Goal: Find contact information

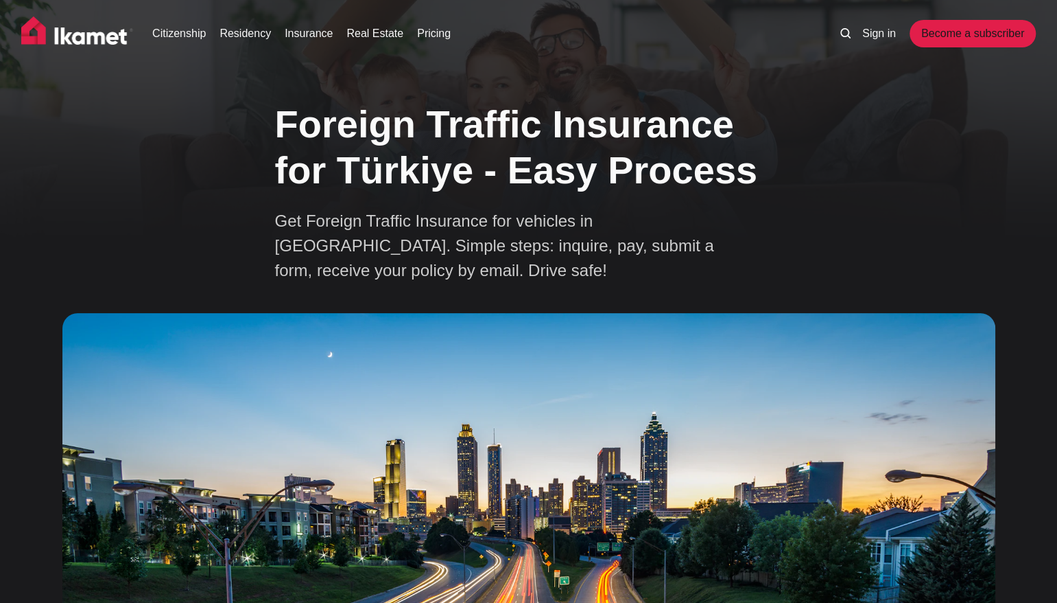
click at [432, 123] on h1 "Foreign Traffic Insurance for Türkiye - Easy Process" at bounding box center [529, 147] width 508 height 92
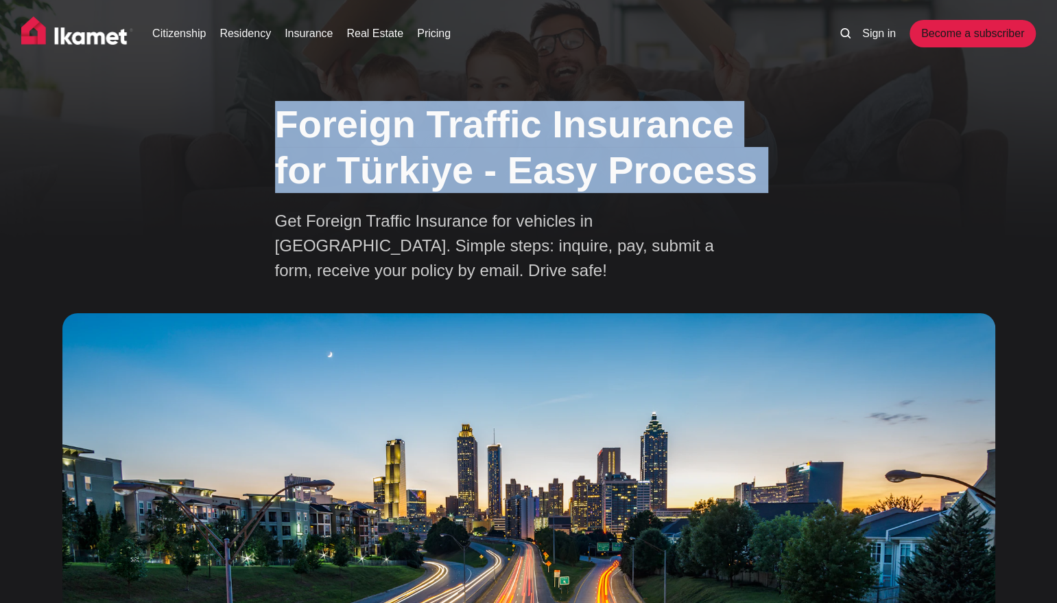
click at [432, 123] on h1 "Foreign Traffic Insurance for Türkiye - Easy Process" at bounding box center [529, 147] width 508 height 92
click at [443, 129] on h1 "Foreign Traffic Insurance for Türkiye - Easy Process" at bounding box center [529, 147] width 508 height 92
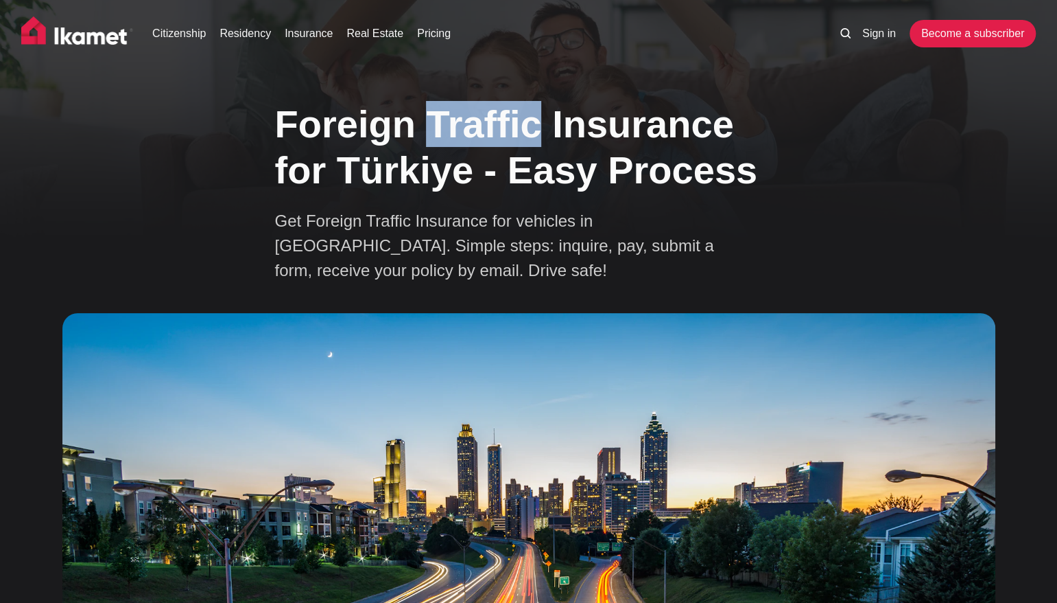
click at [443, 129] on h1 "Foreign Traffic Insurance for Türkiye - Easy Process" at bounding box center [529, 147] width 508 height 92
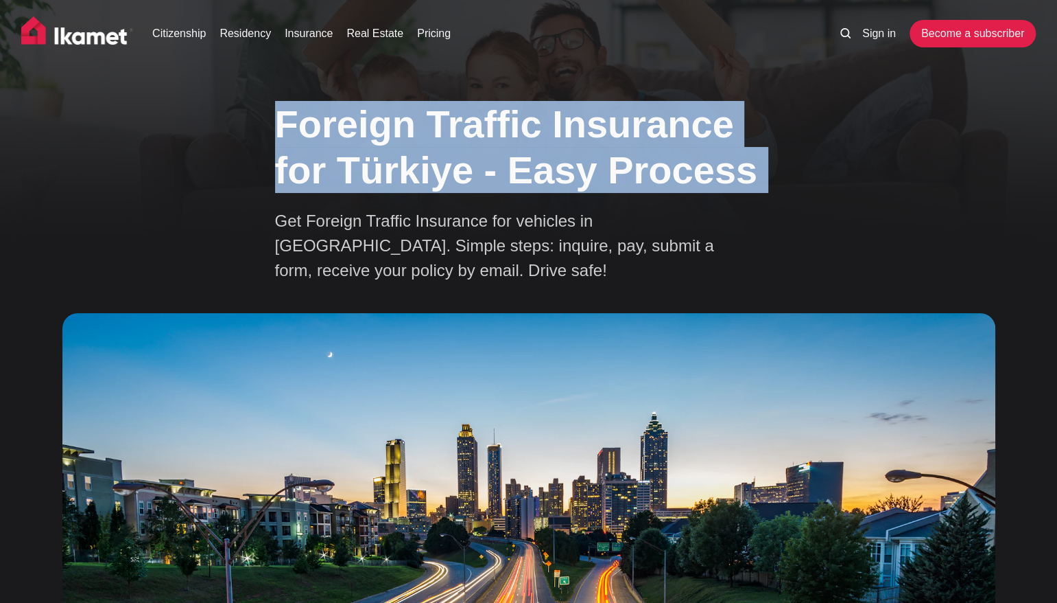
click at [443, 129] on h1 "Foreign Traffic Insurance for Türkiye - Easy Process" at bounding box center [529, 147] width 508 height 92
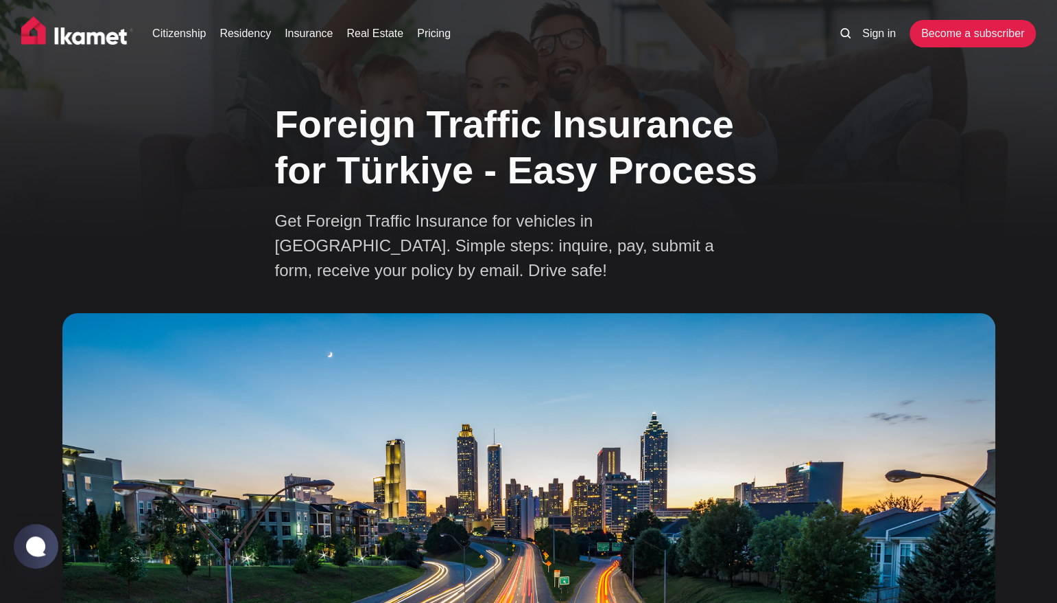
click at [415, 225] on p "Get Foreign Traffic Insurance for vehicles in [GEOGRAPHIC_DATA]. Simple steps: …" at bounding box center [515, 246] width 480 height 74
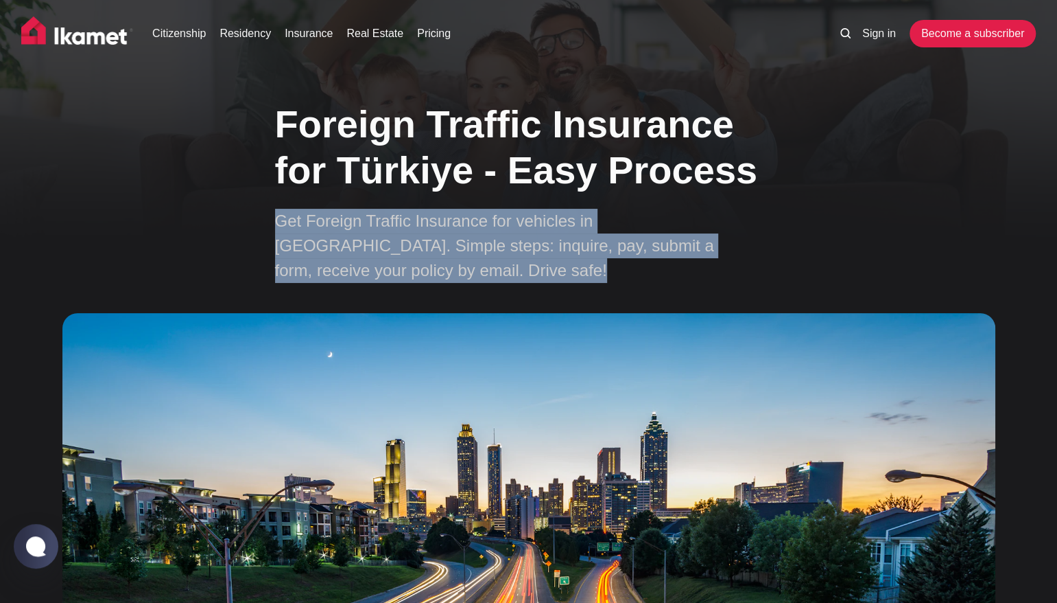
click at [415, 225] on p "Get Foreign Traffic Insurance for vehicles in [GEOGRAPHIC_DATA]. Simple steps: …" at bounding box center [515, 246] width 480 height 74
click at [446, 256] on p "Get Foreign Traffic Insurance for vehicles in [GEOGRAPHIC_DATA]. Simple steps: …" at bounding box center [515, 246] width 480 height 74
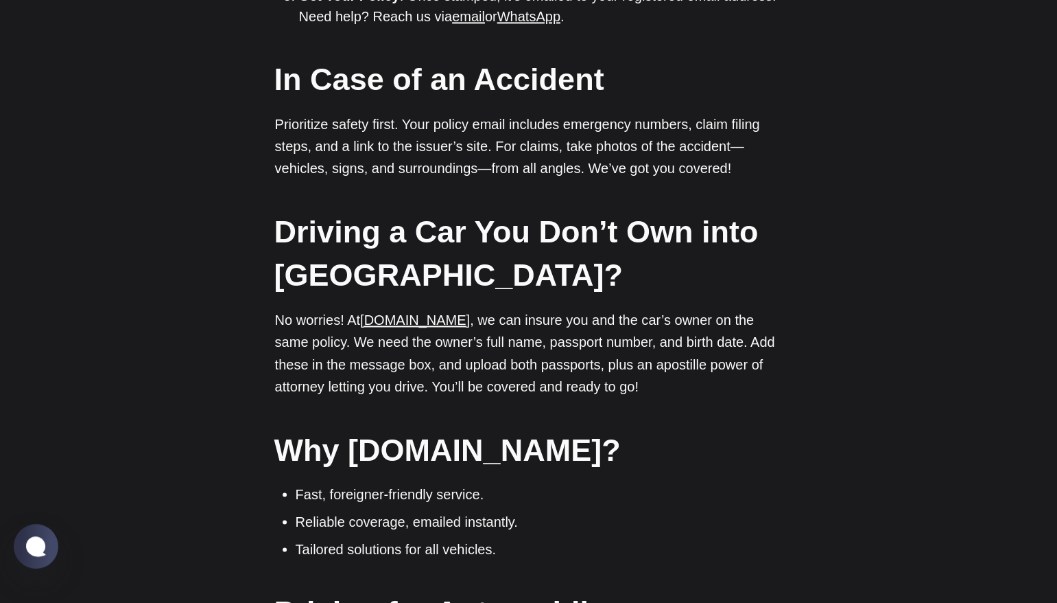
scroll to position [1235, 0]
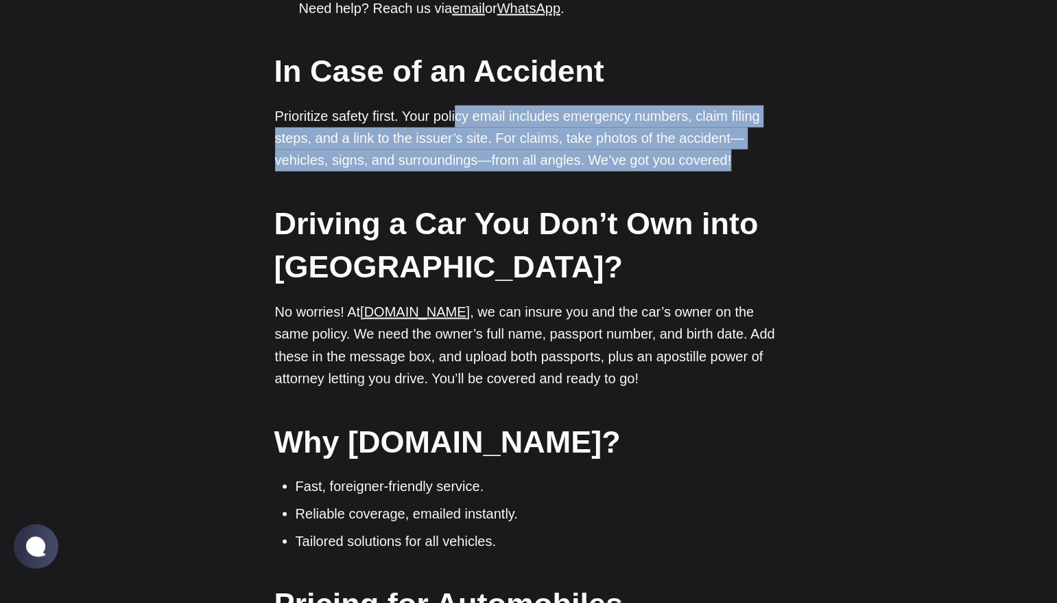
drag, startPoint x: 834, startPoint y: 146, endPoint x: 458, endPoint y: 100, distance: 379.6
click at [458, 105] on p "Prioritize safety first. Your policy email includes emergency numbers, claim fi…" at bounding box center [529, 138] width 508 height 66
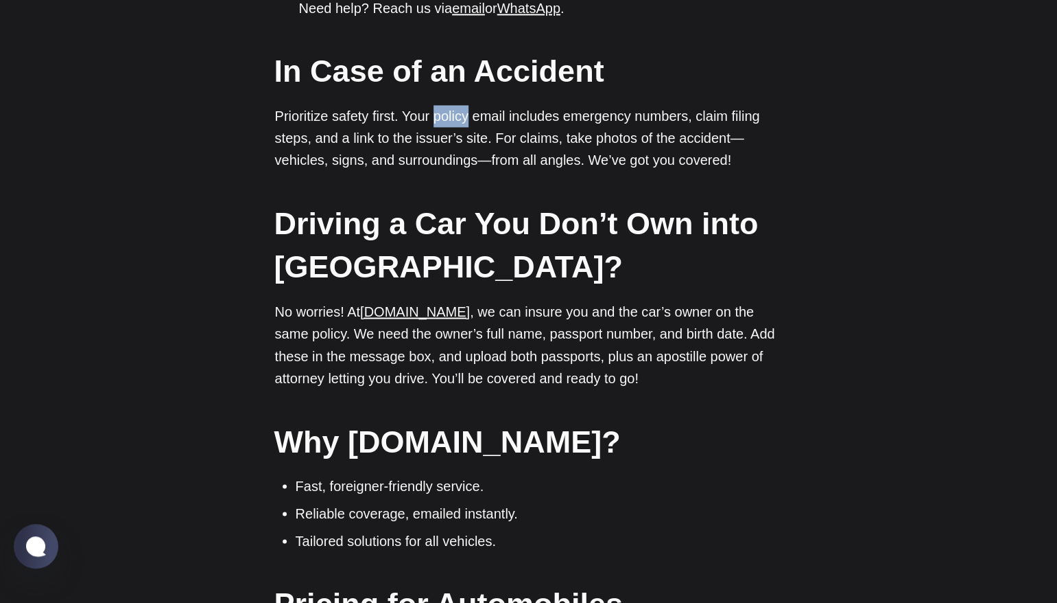
click at [458, 105] on p "Prioritize safety first. Your policy email includes emergency numbers, claim fi…" at bounding box center [529, 138] width 508 height 66
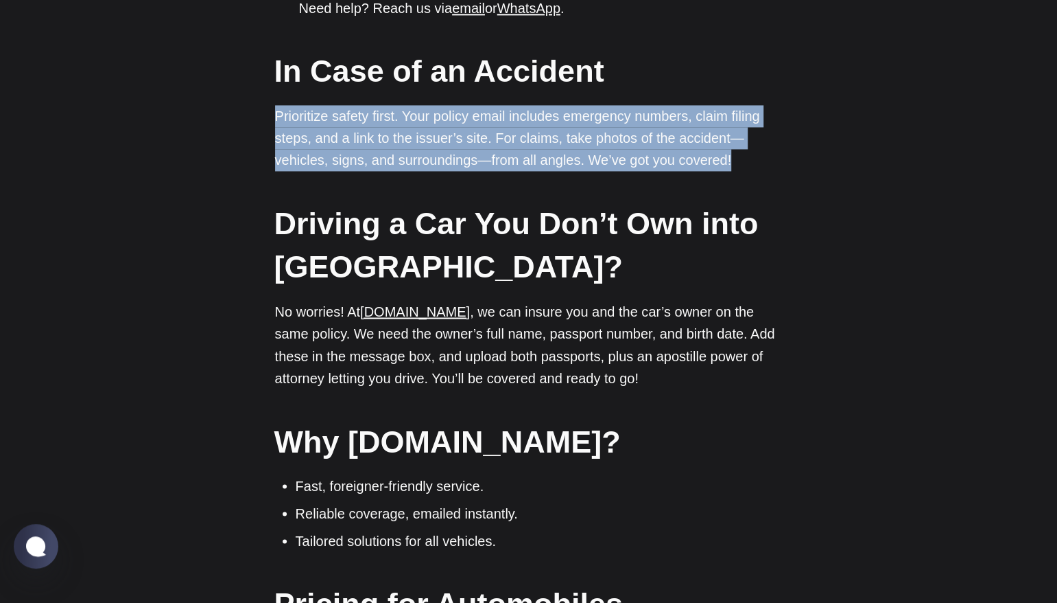
click at [458, 105] on p "Prioritize safety first. Your policy email includes emergency numbers, claim fi…" at bounding box center [529, 138] width 508 height 66
click at [474, 105] on p "Prioritize safety first. Your policy email includes emergency numbers, claim fi…" at bounding box center [529, 138] width 508 height 66
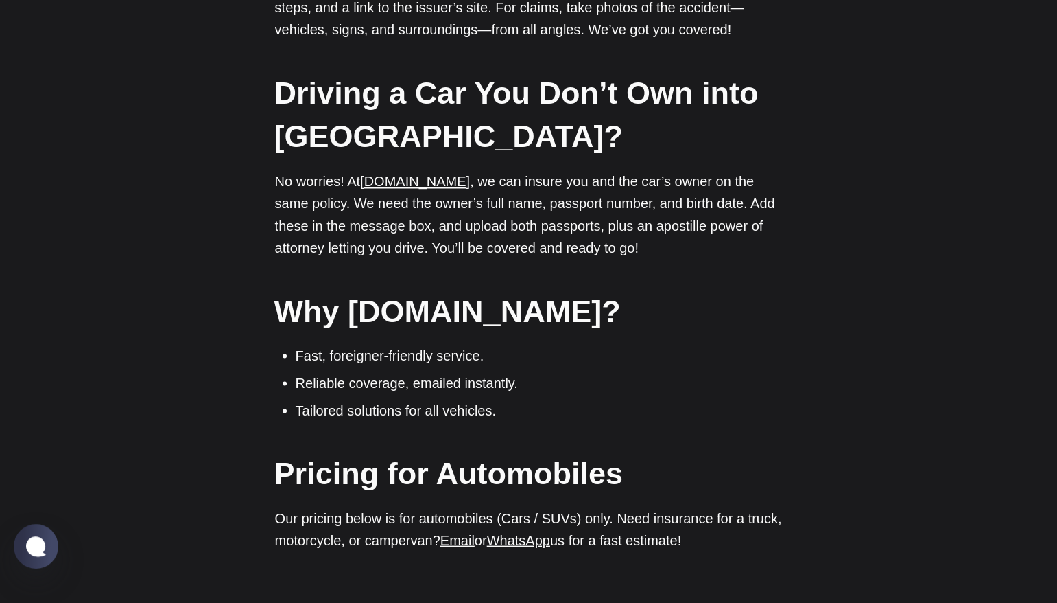
scroll to position [1400, 0]
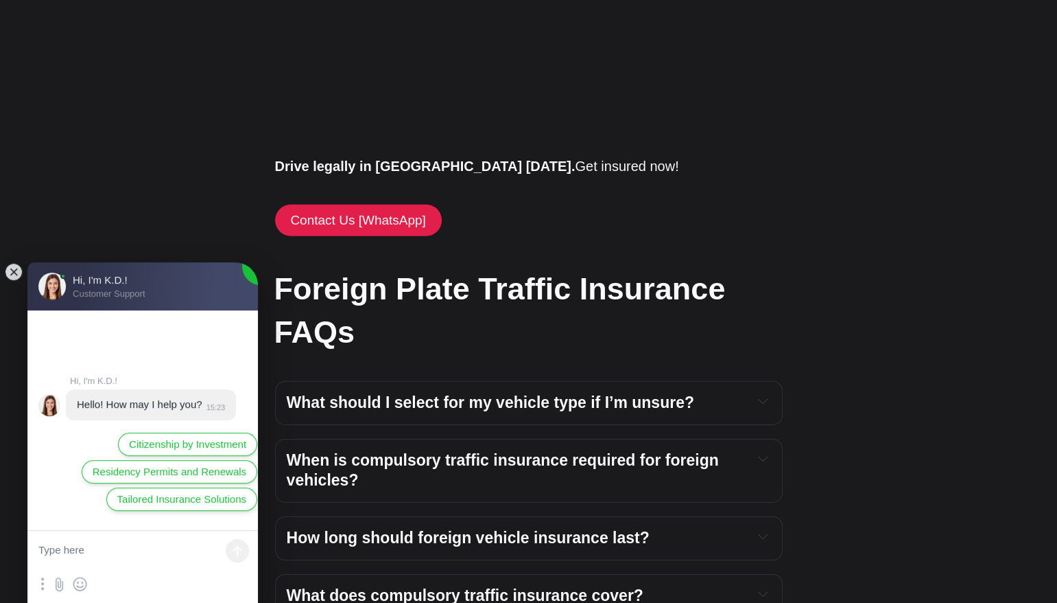
scroll to position [2388, 0]
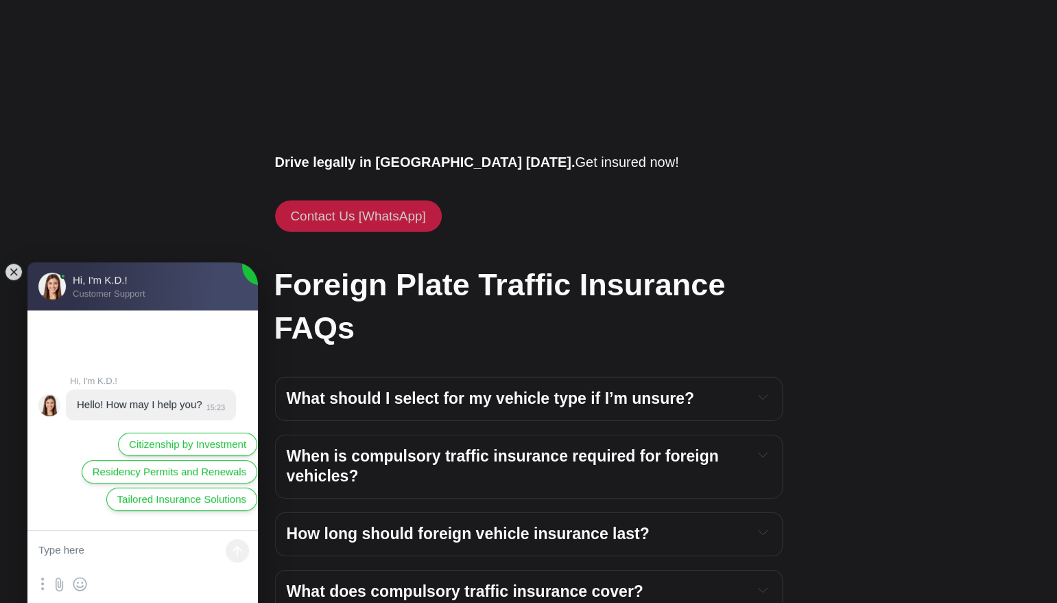
click at [397, 200] on link "Contact Us [WhatsApp]" at bounding box center [358, 216] width 167 height 32
